Goal: Information Seeking & Learning: Learn about a topic

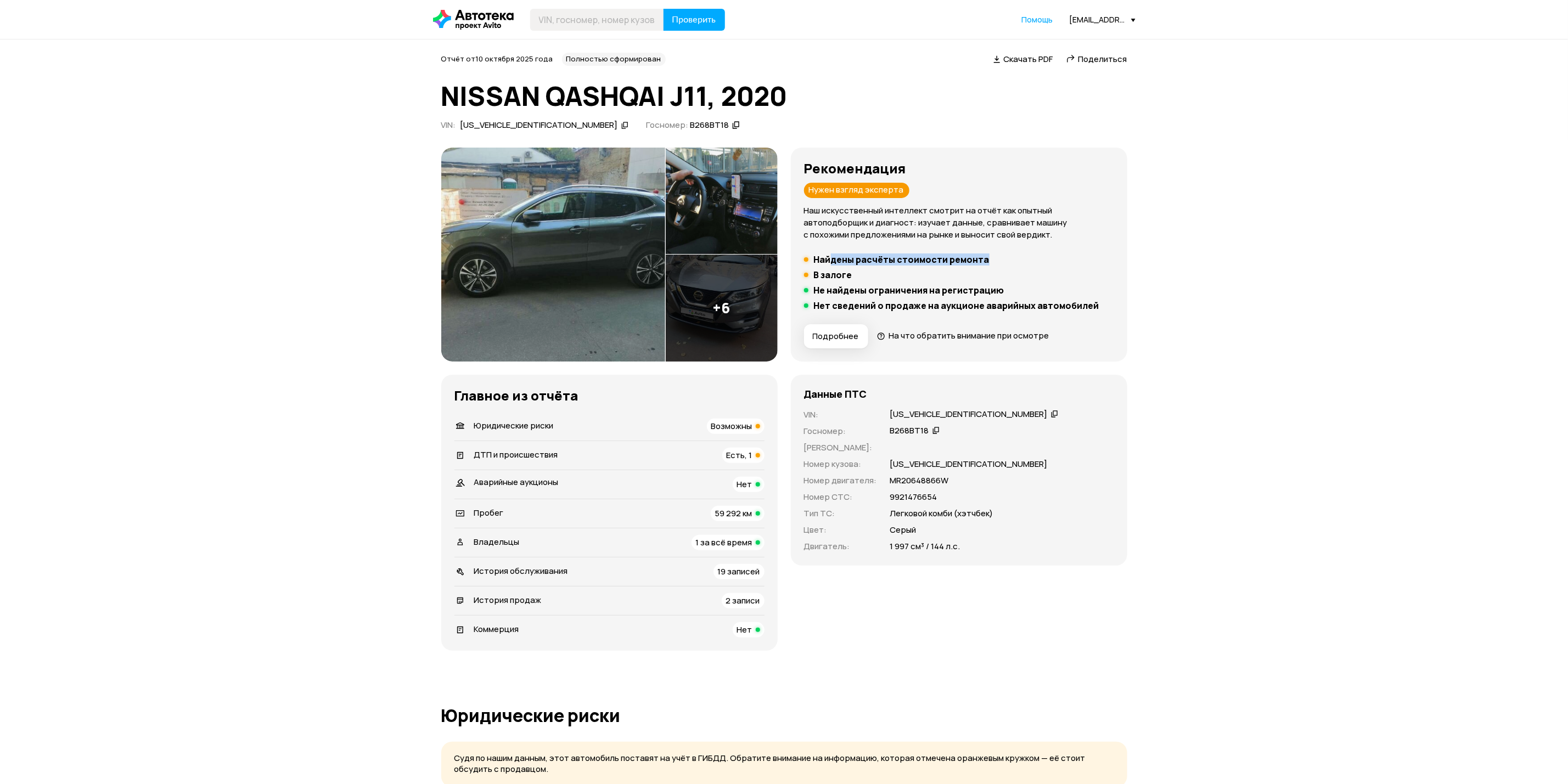
drag, startPoint x: 834, startPoint y: 255, endPoint x: 1003, endPoint y: 262, distance: 169.1
click at [1003, 262] on li "Найдены расчёты стоимости ремонта" at bounding box center [959, 259] width 310 height 11
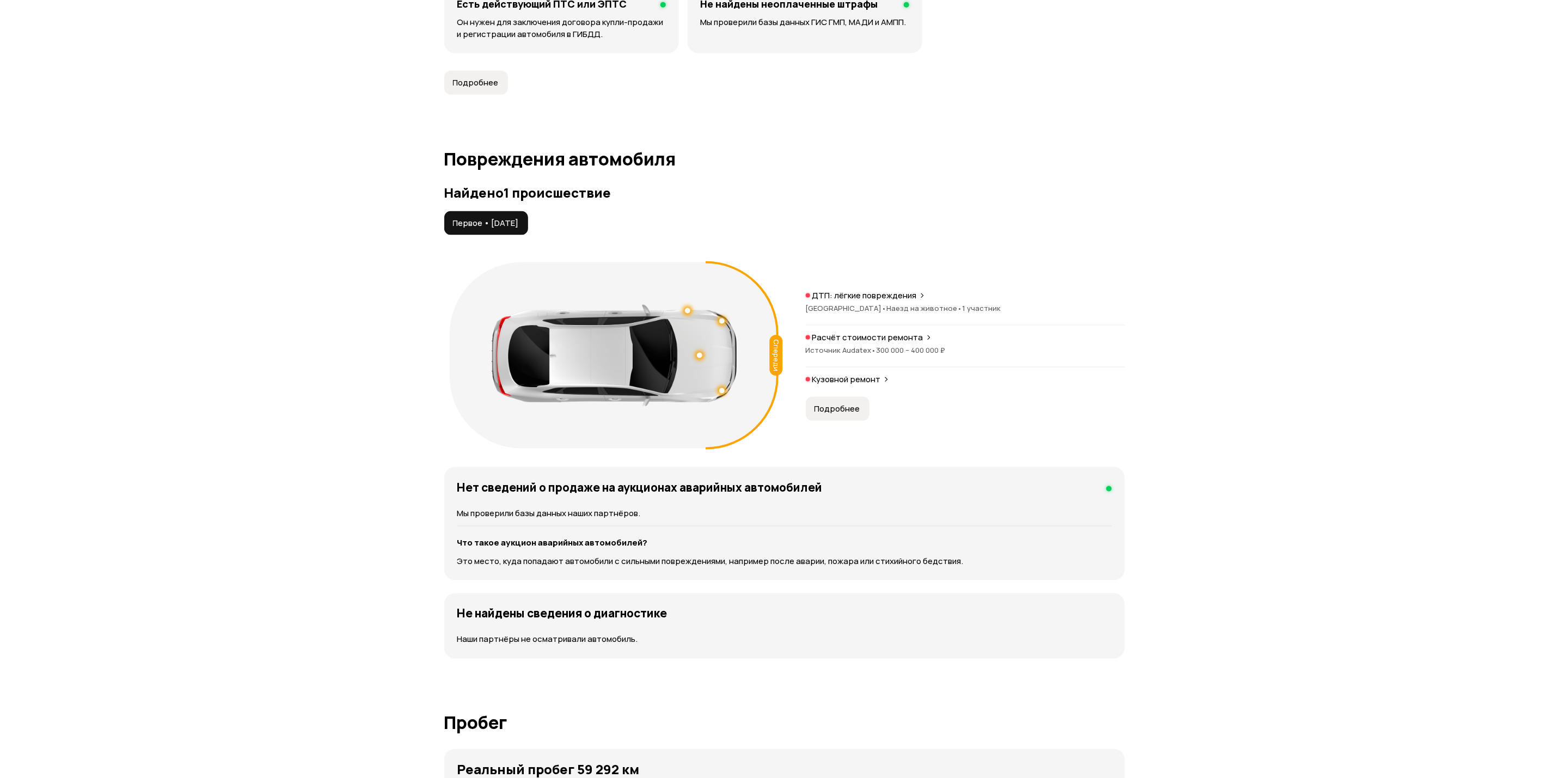
scroll to position [980, 0]
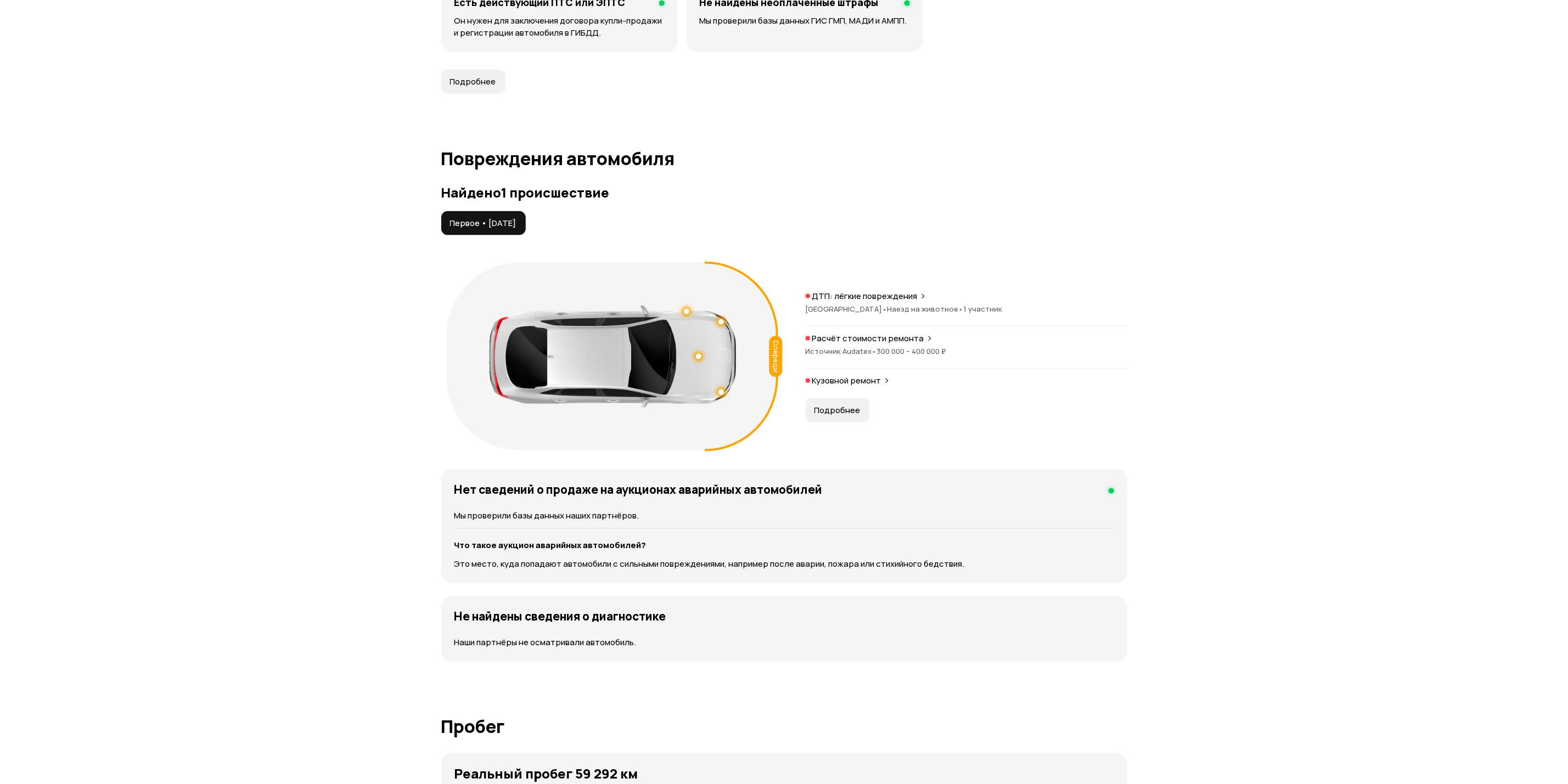
click at [959, 348] on div "Источник Audatex • 300 000 – 400 000 ₽" at bounding box center [966, 352] width 322 height 10
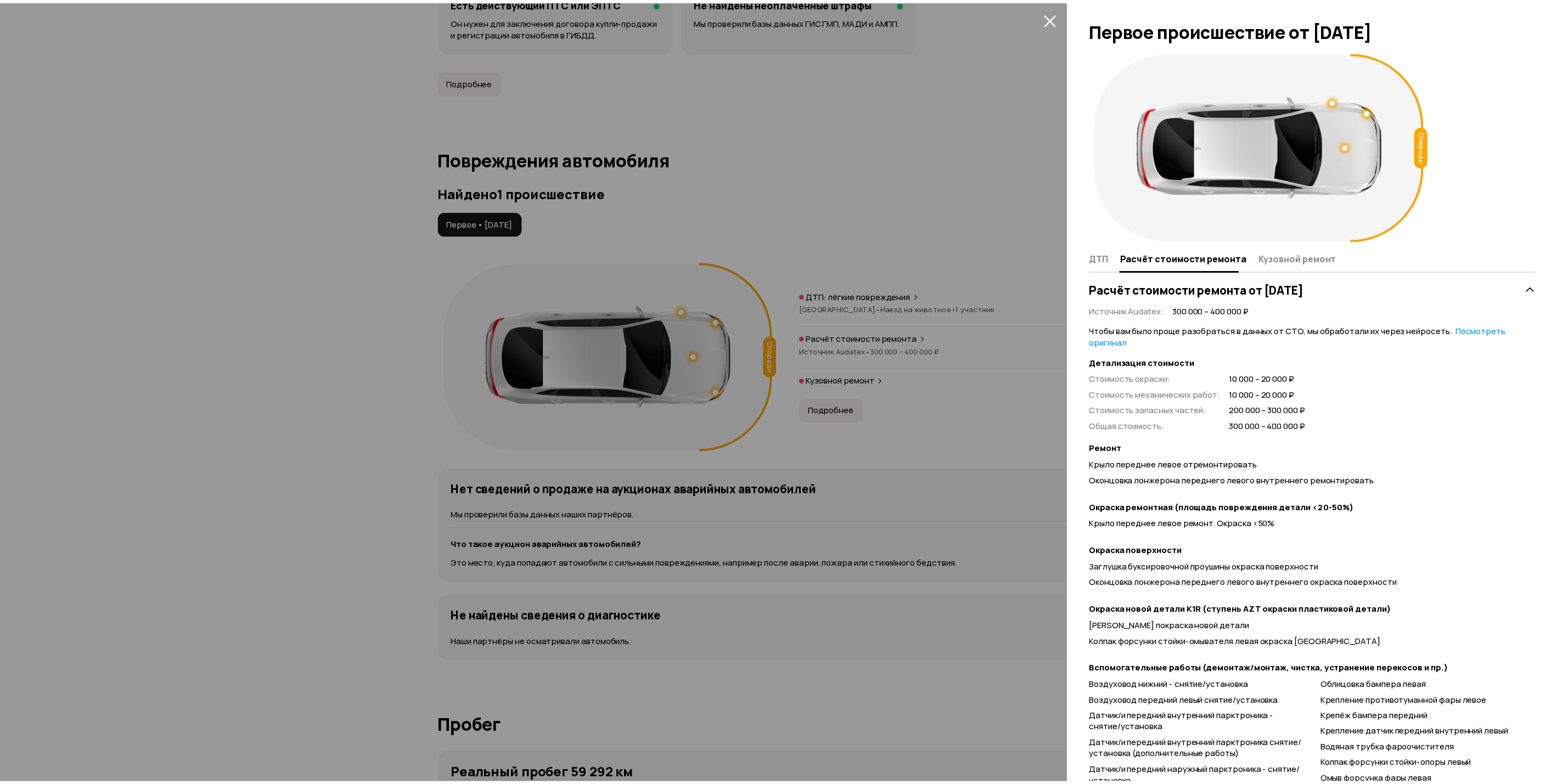
scroll to position [0, 0]
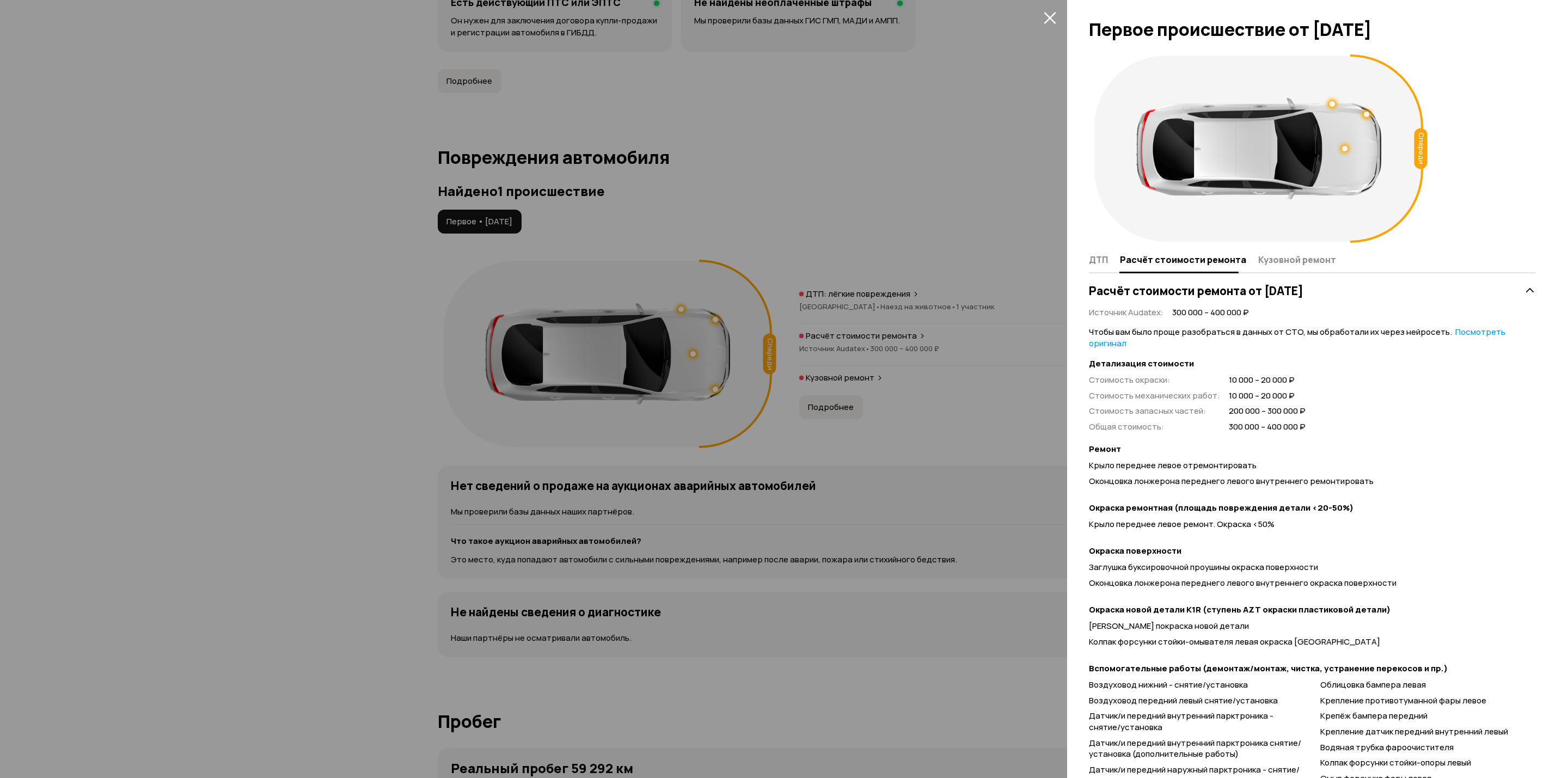
click at [1050, 14] on icon "закрыть" at bounding box center [1050, 18] width 12 height 12
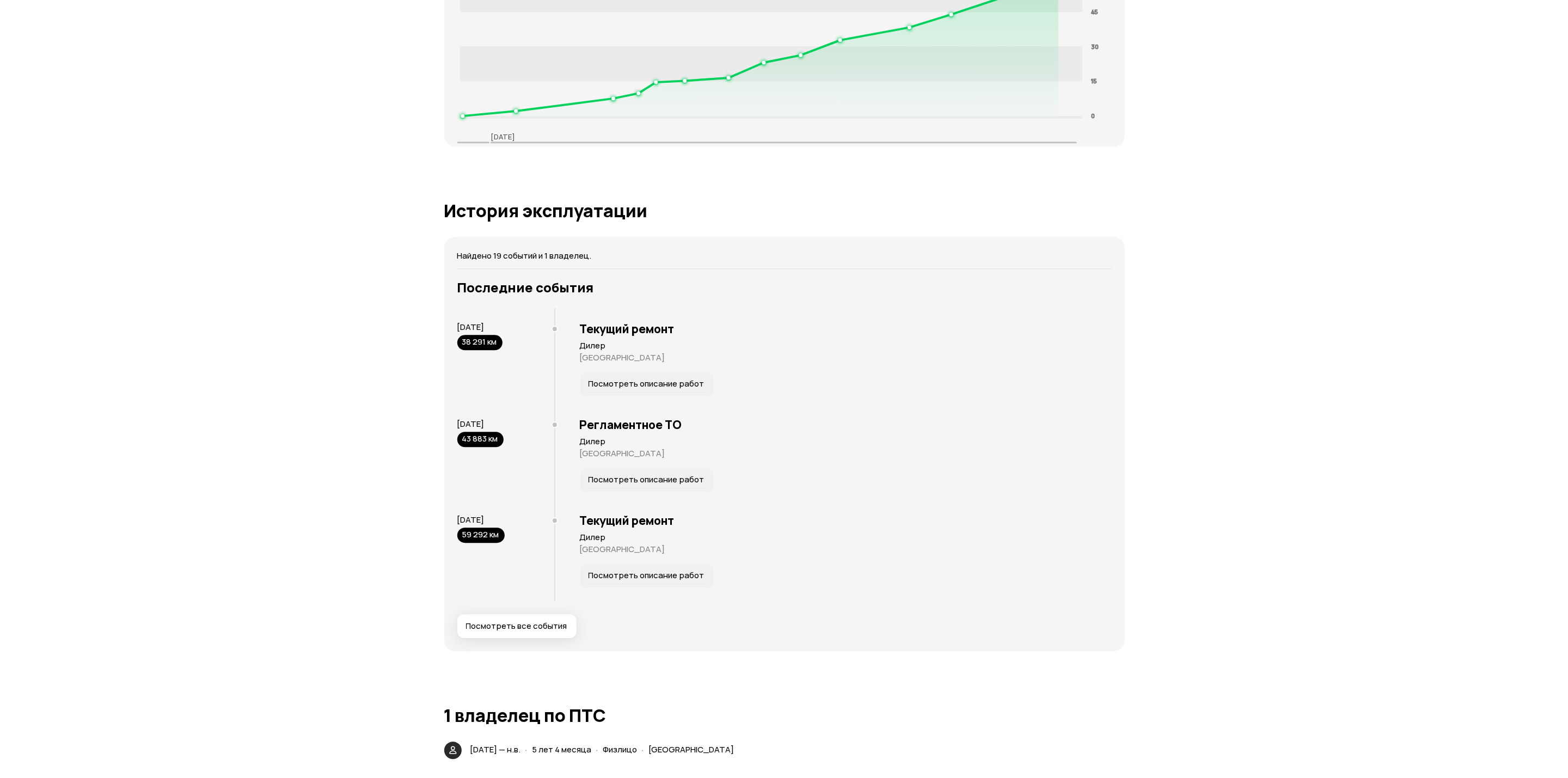
scroll to position [1961, 0]
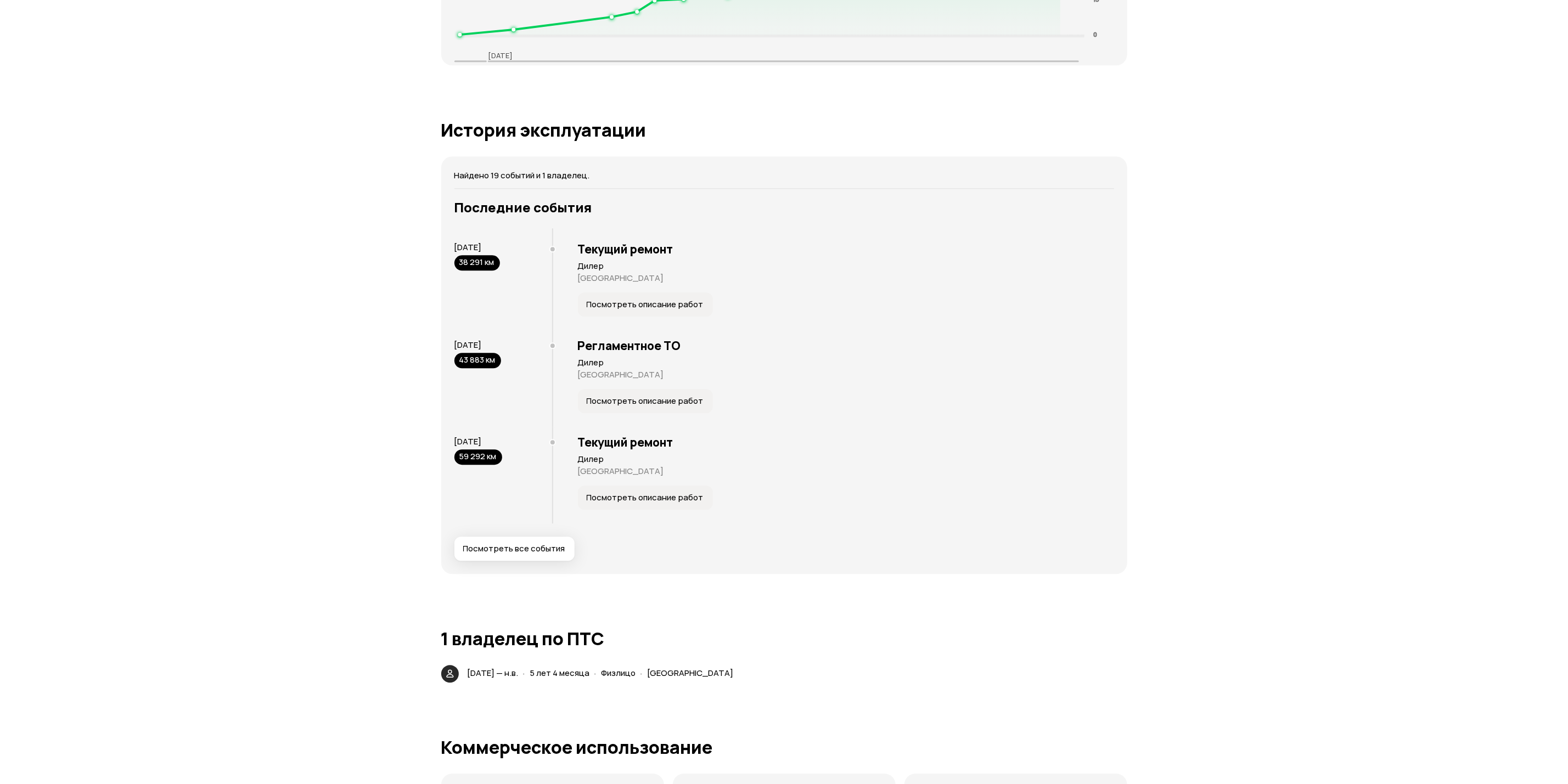
click at [542, 548] on span "Посмотреть все события" at bounding box center [514, 549] width 102 height 11
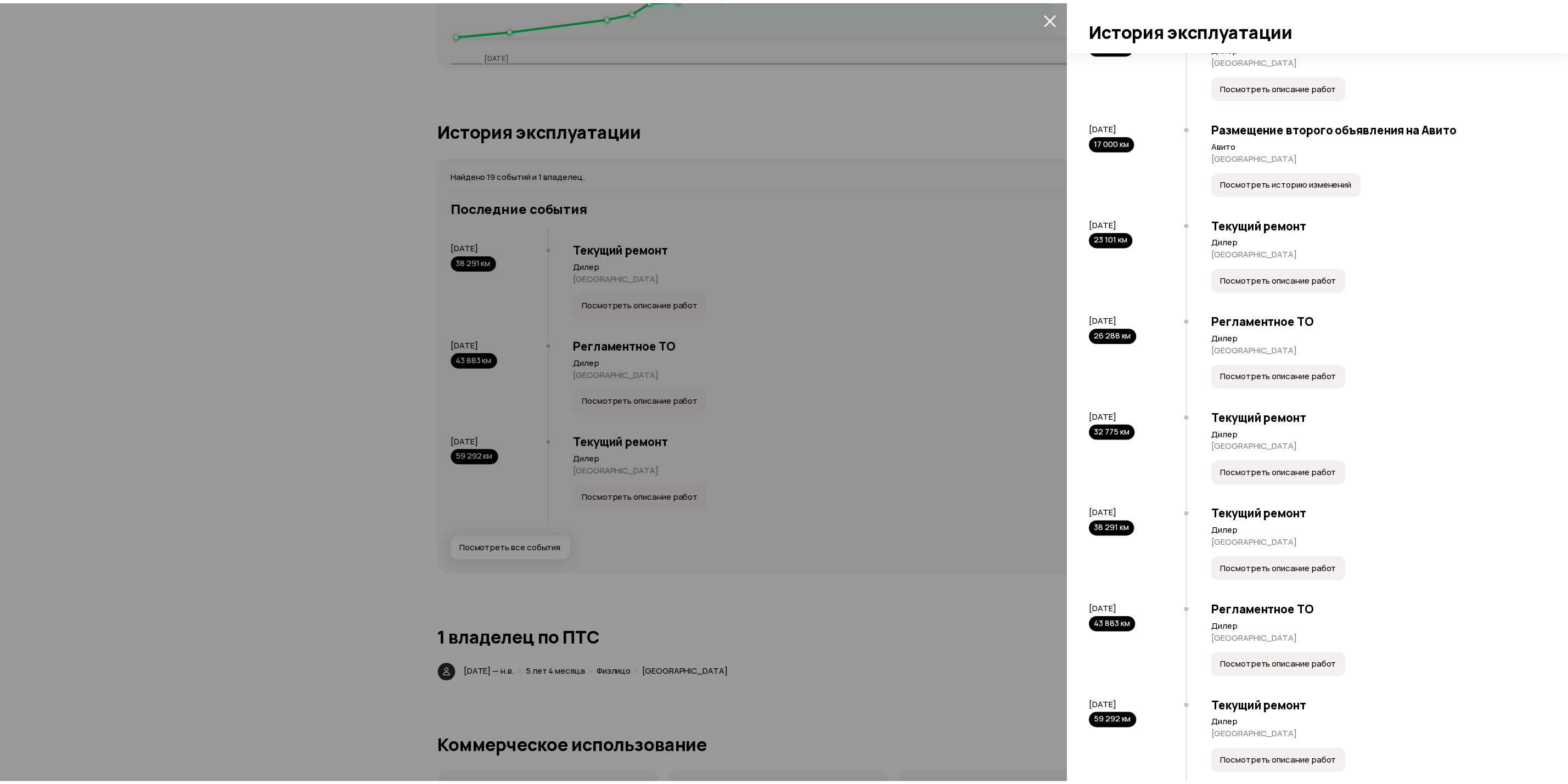
scroll to position [1131, 0]
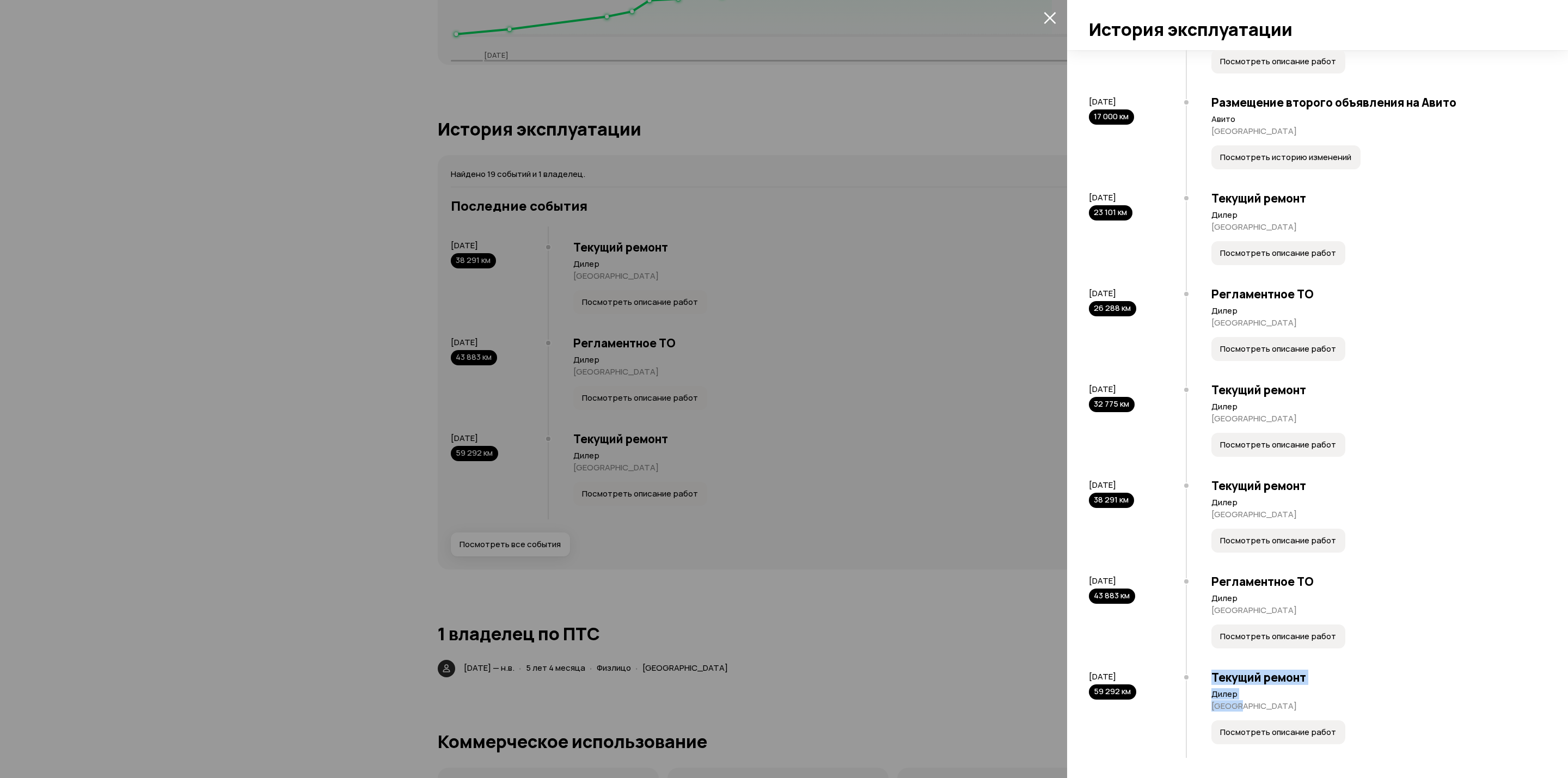
drag, startPoint x: 1212, startPoint y: 677, endPoint x: 1330, endPoint y: 704, distance: 121.0
click at [1330, 704] on div "Текущий ремонт Дилер Москва Посмотреть описание работ" at bounding box center [1360, 710] width 349 height 96
click at [1047, 12] on icon "закрыть" at bounding box center [1050, 18] width 12 height 12
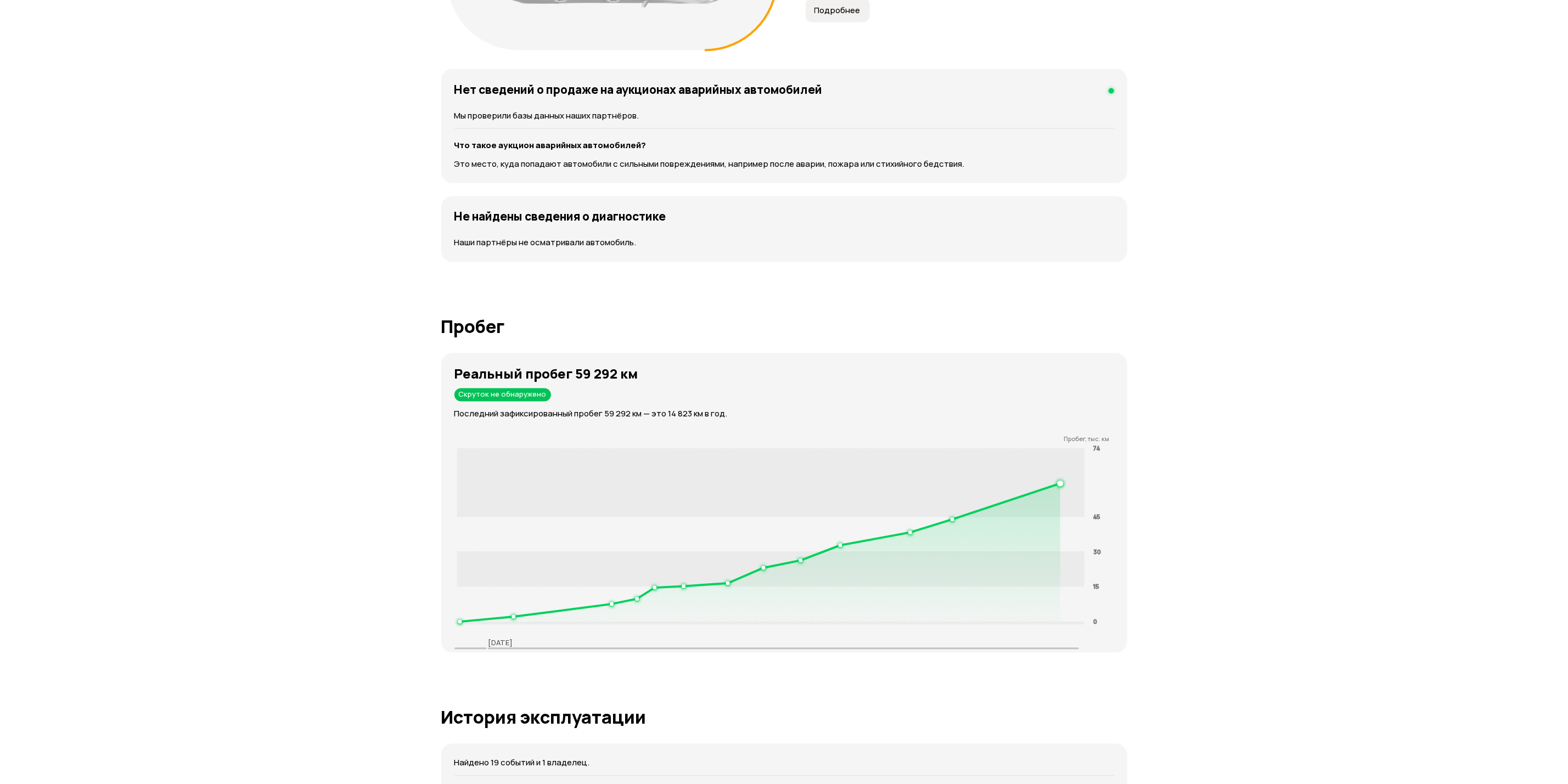
scroll to position [1318, 0]
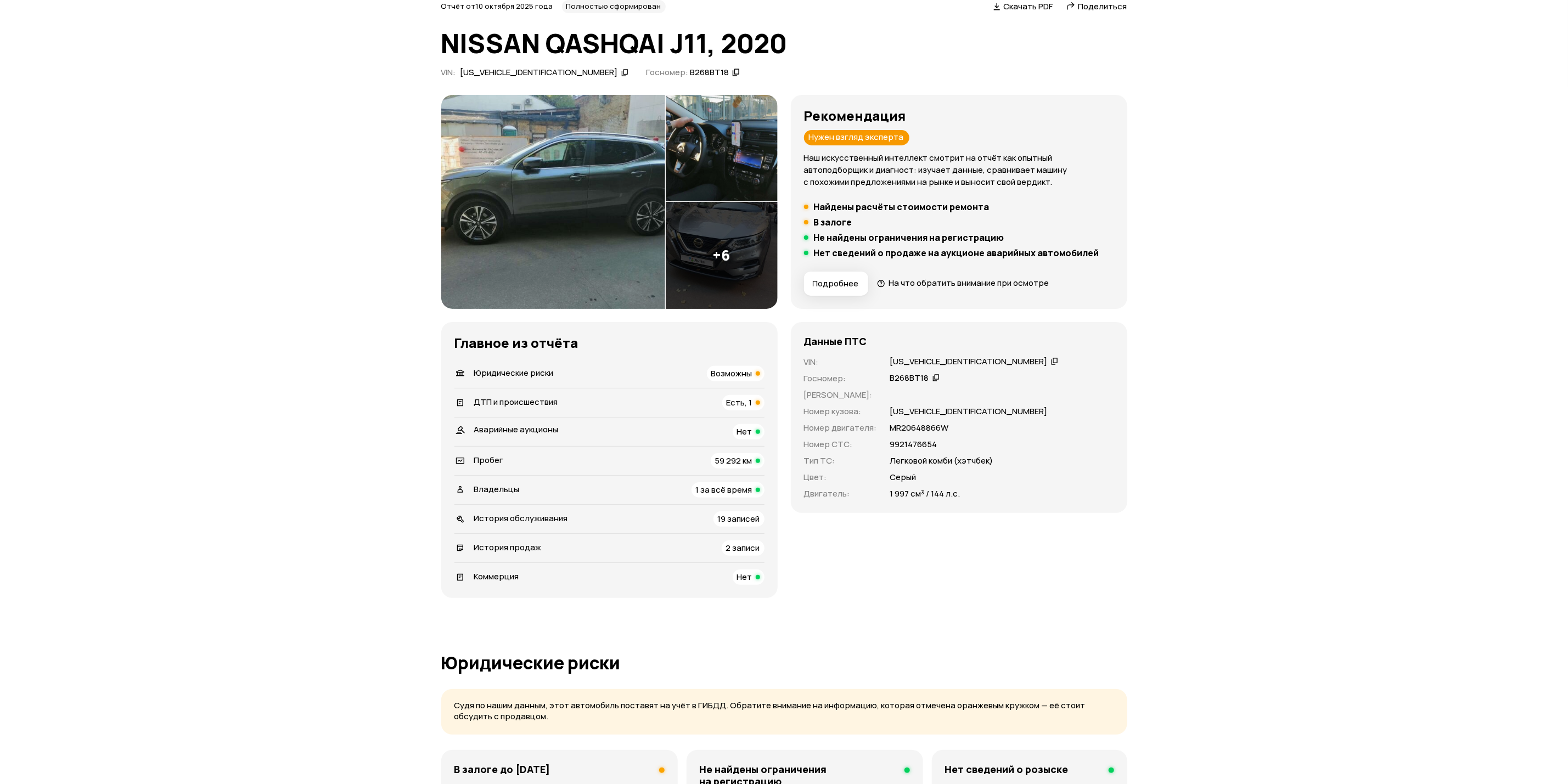
scroll to position [82, 0]
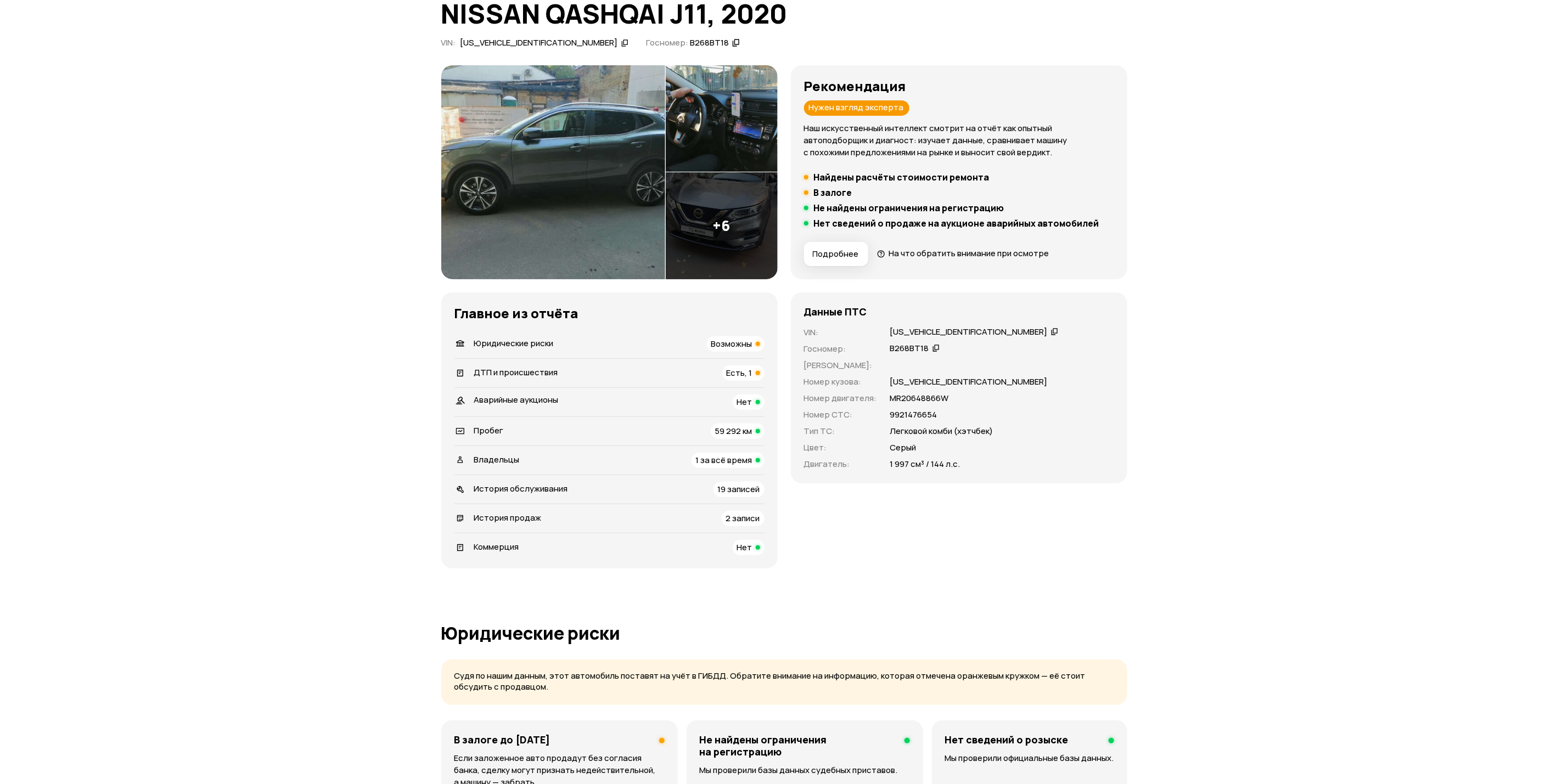
click at [591, 211] on img at bounding box center [553, 172] width 224 height 214
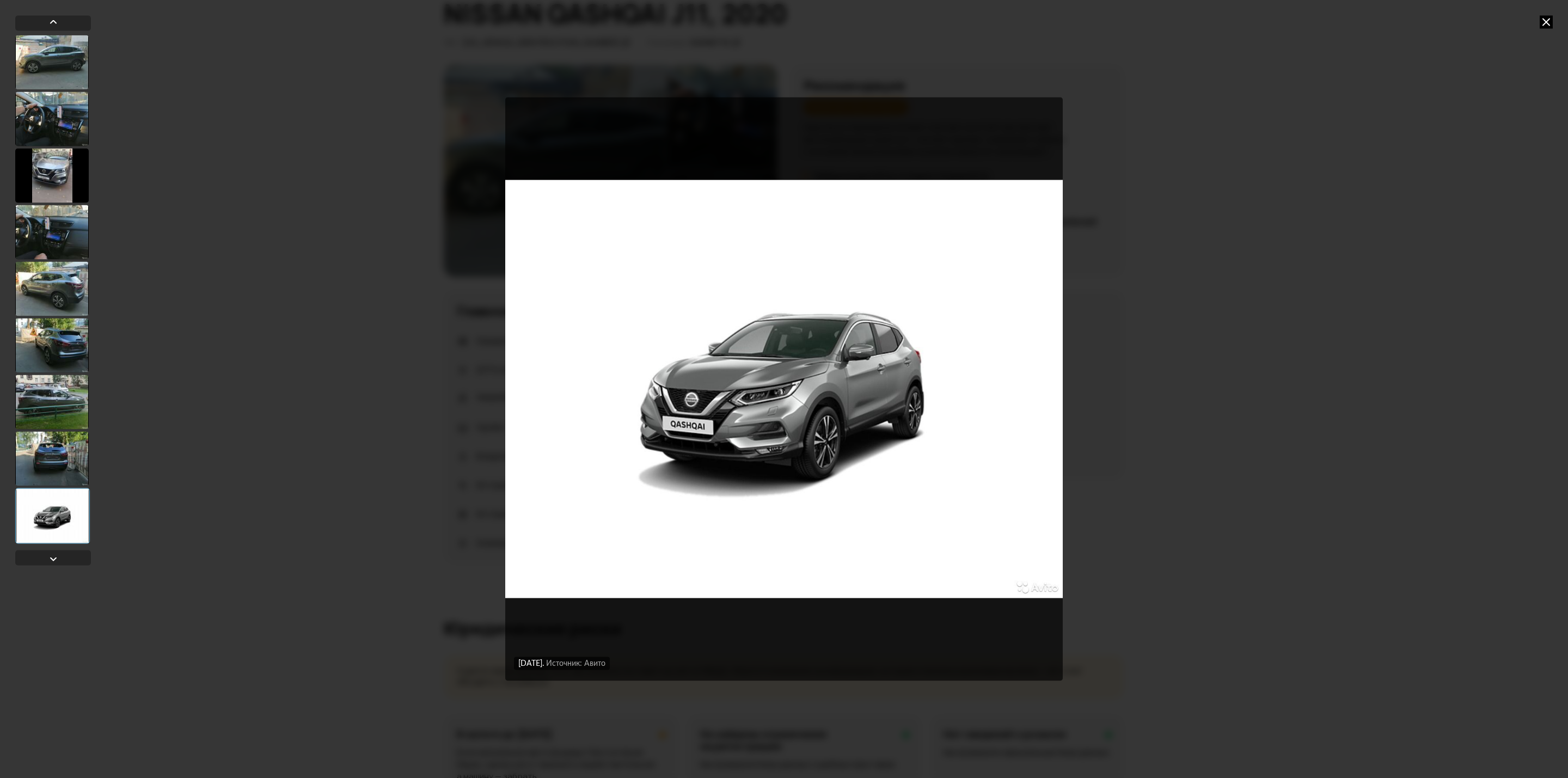
click at [1545, 24] on icon at bounding box center [1546, 21] width 13 height 13
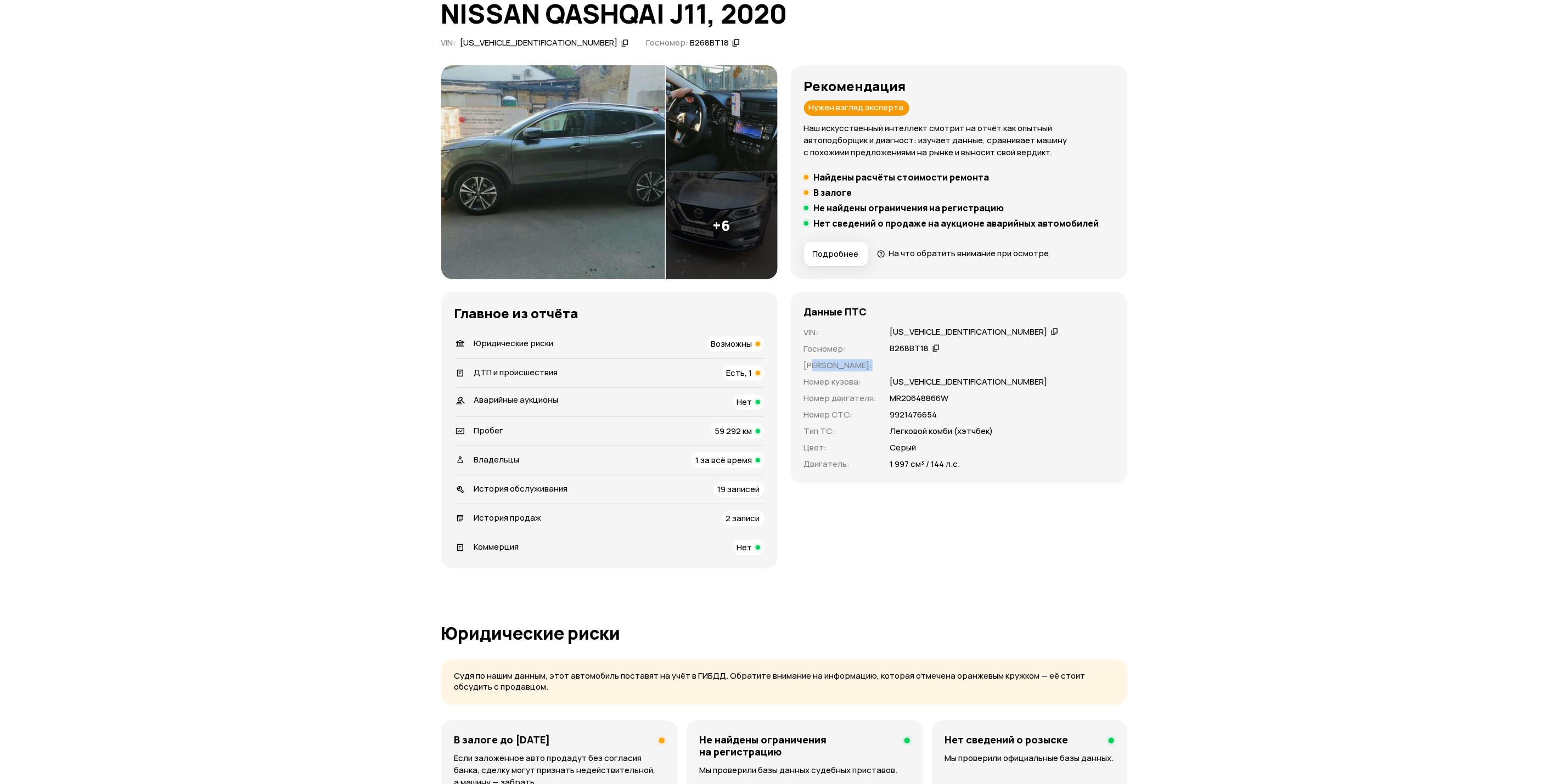
drag, startPoint x: 813, startPoint y: 366, endPoint x: 864, endPoint y: 364, distance: 51.0
click at [864, 364] on p "[PERSON_NAME] :" at bounding box center [840, 365] width 73 height 12
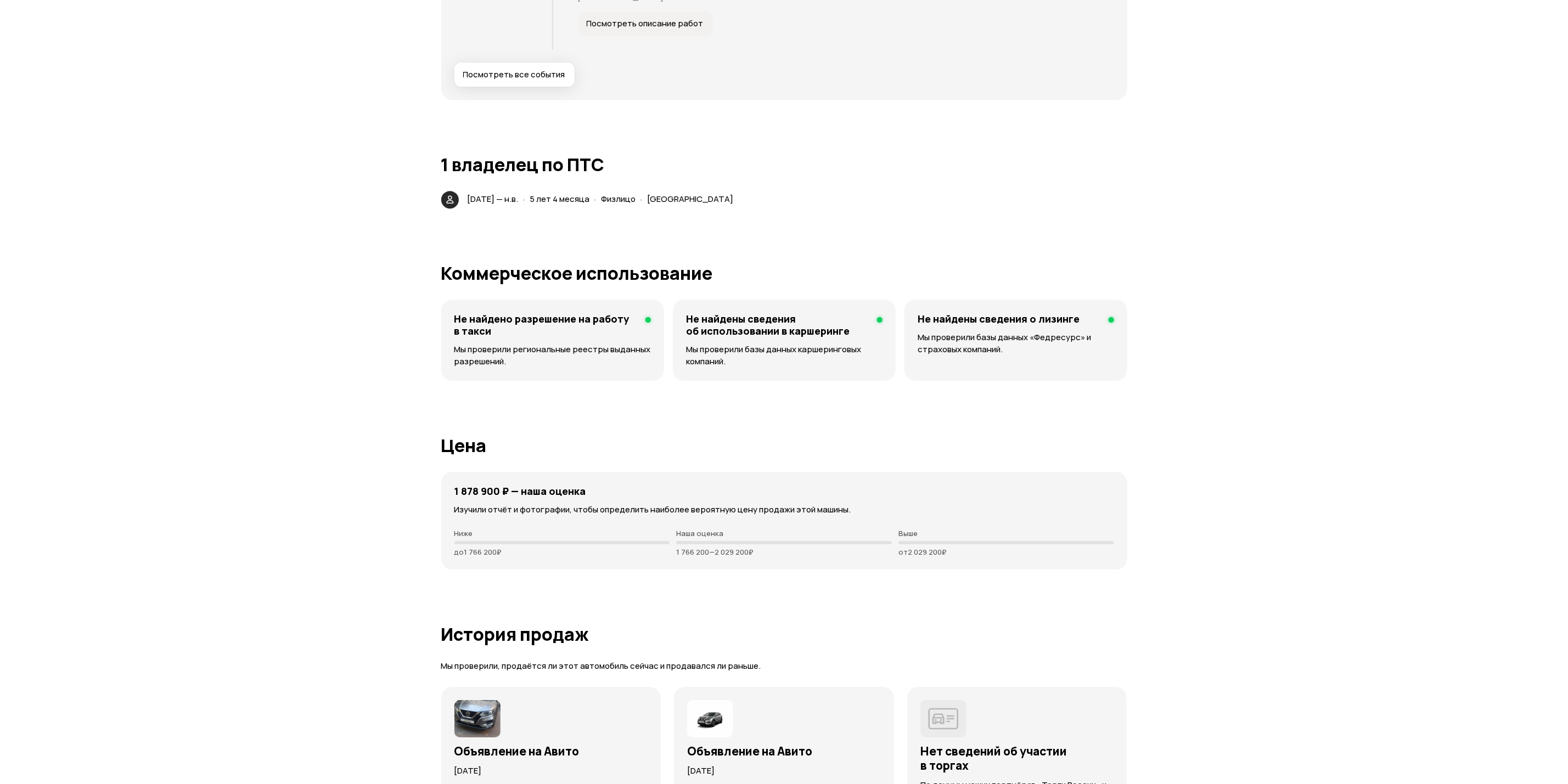
scroll to position [2470, 0]
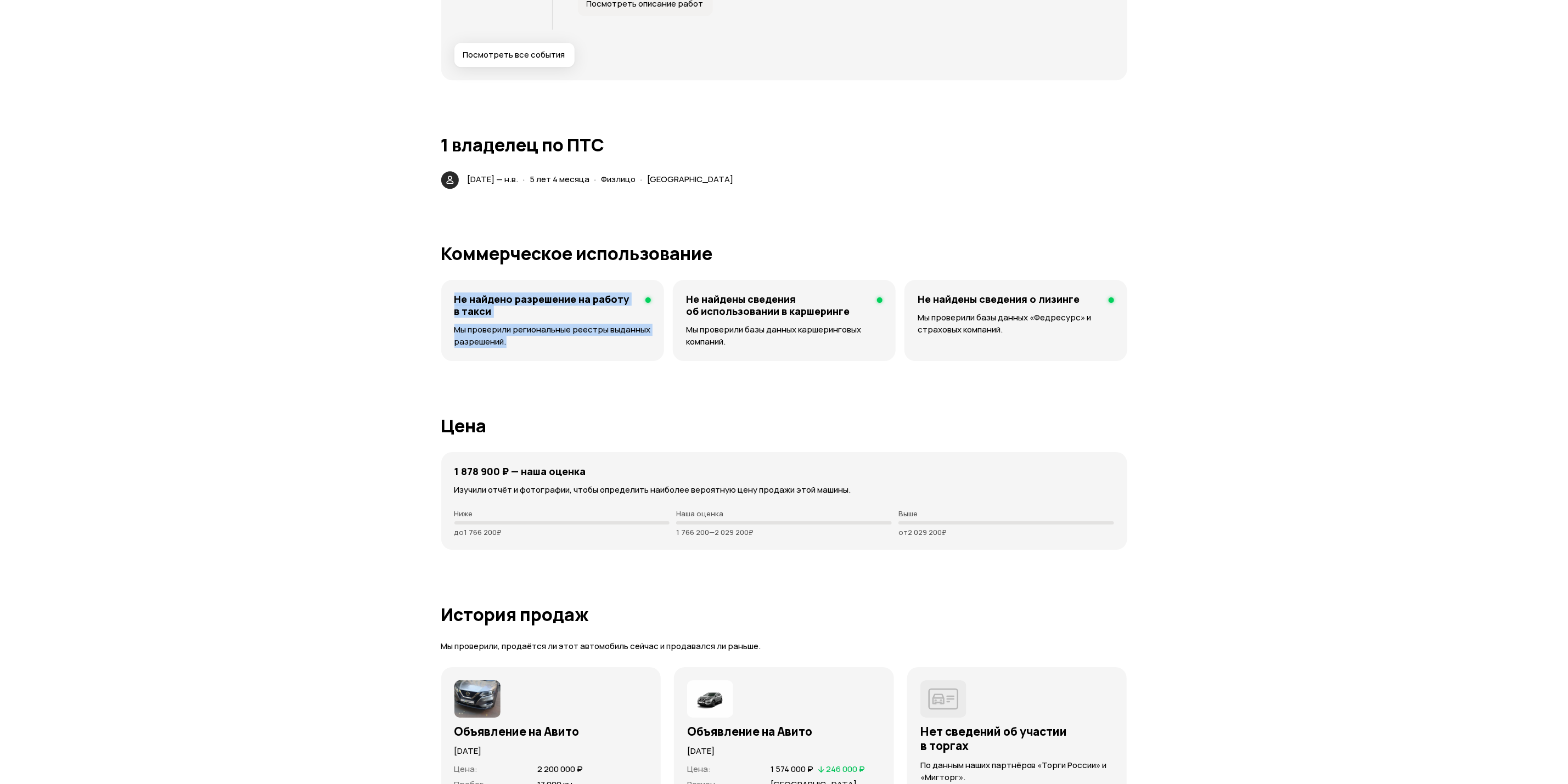
drag, startPoint x: 457, startPoint y: 299, endPoint x: 627, endPoint y: 345, distance: 176.1
click at [627, 345] on div "Не найдено разрешение на работу в такси Мы проверили региональные реестры выдан…" at bounding box center [552, 320] width 223 height 81
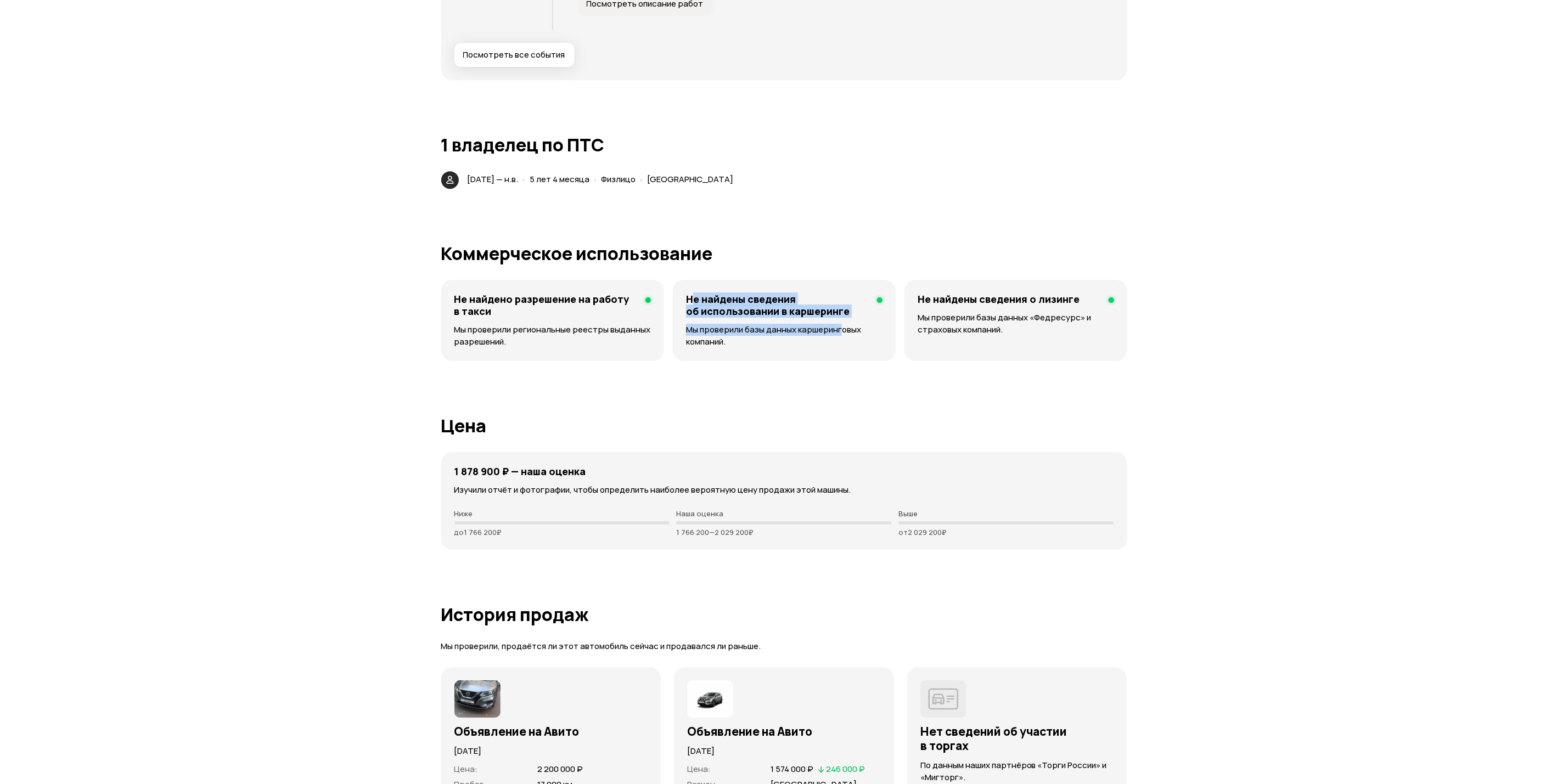
drag, startPoint x: 692, startPoint y: 298, endPoint x: 840, endPoint y: 336, distance: 152.8
click at [840, 336] on div "Не найдены сведения об использовании в каршеринге Мы проверили базы данных карш…" at bounding box center [784, 320] width 223 height 81
drag, startPoint x: 686, startPoint y: 296, endPoint x: 854, endPoint y: 354, distance: 177.7
click at [854, 354] on div "Не найдены сведения об использовании в каршеринге Мы проверили базы данных карш…" at bounding box center [784, 320] width 223 height 81
drag, startPoint x: 918, startPoint y: 296, endPoint x: 1080, endPoint y: 375, distance: 180.2
